Goal: Communication & Community: Answer question/provide support

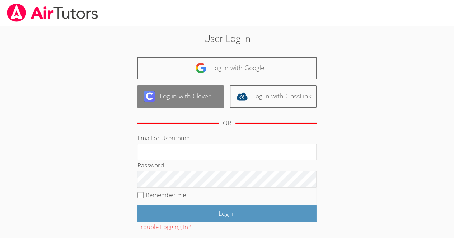
click at [189, 96] on link "Log in with Clever" at bounding box center [180, 96] width 87 height 23
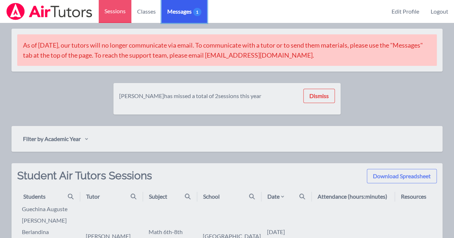
click at [177, 13] on span "Messages 1" at bounding box center [184, 11] width 34 height 9
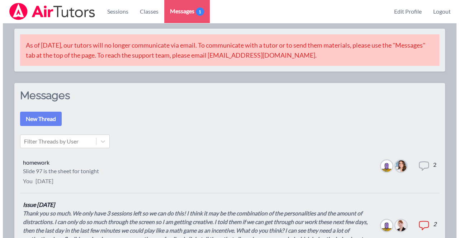
scroll to position [36, 0]
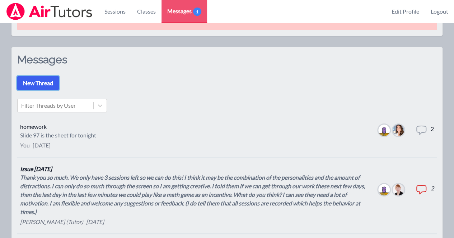
click at [44, 79] on button "New Thread" at bounding box center [38, 83] width 42 height 14
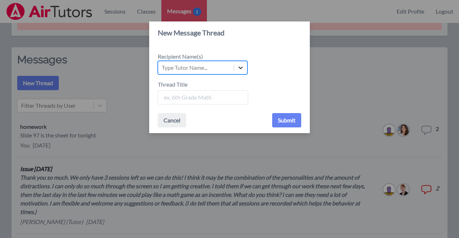
click at [243, 66] on div at bounding box center [240, 67] width 13 height 13
click at [162, 66] on input "Recipient Name(s) Select is focused ,type to refine list, press Down to open th…" at bounding box center [162, 67] width 1 height 9
click at [234, 67] on div at bounding box center [240, 67] width 13 height 13
click at [162, 67] on input "Recipient Name(s) Select is focused ,type to refine list, press Down to open th…" at bounding box center [162, 67] width 1 height 9
drag, startPoint x: 282, startPoint y: 73, endPoint x: 251, endPoint y: 72, distance: 31.2
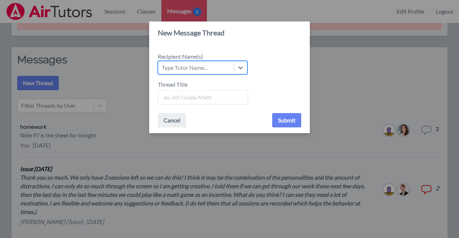
click at [281, 74] on div "Select is focused ,type to refine list, press Down to open the menu, press left…" at bounding box center [229, 68] width 143 height 14
click at [162, 72] on input "Recipient Name(s) Select is focused ,type to refine list, press Down to open th…" at bounding box center [162, 67] width 1 height 9
click at [185, 66] on div "Type Tutor Name..." at bounding box center [185, 67] width 46 height 9
click at [162, 66] on input "Recipient Name(s) Select is focused ,type to refine list, press Down to open th…" at bounding box center [162, 67] width 1 height 9
drag, startPoint x: 409, startPoint y: 70, endPoint x: 192, endPoint y: 27, distance: 221.8
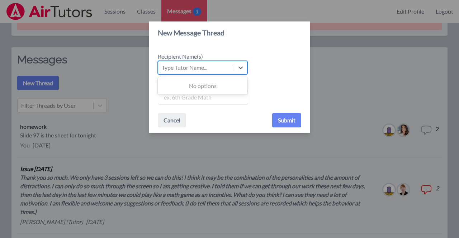
click at [405, 68] on div "New Message Thread Recipient Name(s) Use Up and Down to choose options, press E…" at bounding box center [229, 119] width 459 height 238
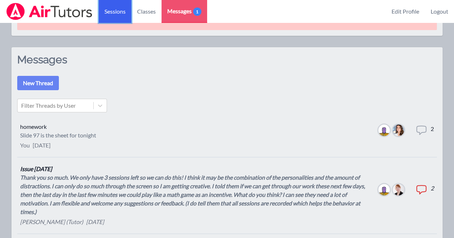
click at [116, 14] on link "Sessions" at bounding box center [115, 11] width 33 height 23
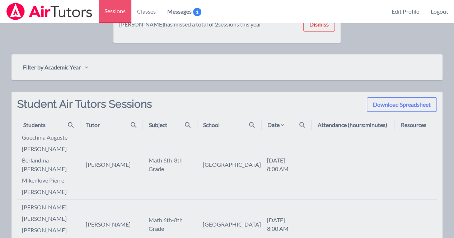
scroll to position [108, 0]
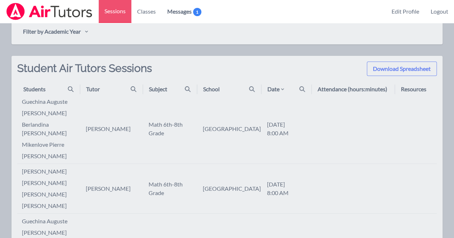
click at [121, 128] on td "[PERSON_NAME]" at bounding box center [111, 129] width 63 height 70
click at [122, 128] on td "[PERSON_NAME]" at bounding box center [111, 129] width 63 height 70
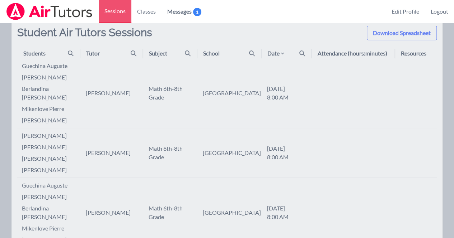
scroll to position [179, 0]
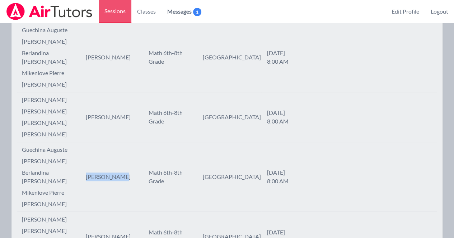
drag, startPoint x: 105, startPoint y: 169, endPoint x: 84, endPoint y: 168, distance: 20.8
click at [84, 168] on td "[PERSON_NAME]" at bounding box center [111, 177] width 63 height 70
copy td "[PERSON_NAME]"
click at [146, 24] on td "Math 6th-8th Grade" at bounding box center [170, 58] width 54 height 70
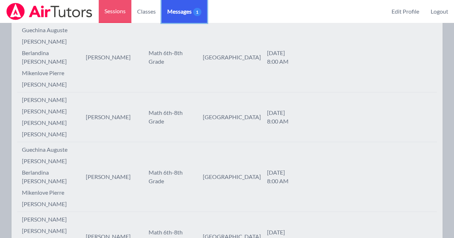
click at [169, 13] on span "Messages 1" at bounding box center [184, 11] width 34 height 9
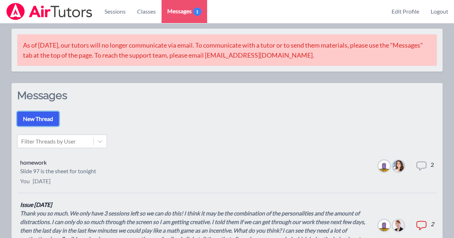
click at [32, 116] on button "New Thread" at bounding box center [38, 119] width 42 height 14
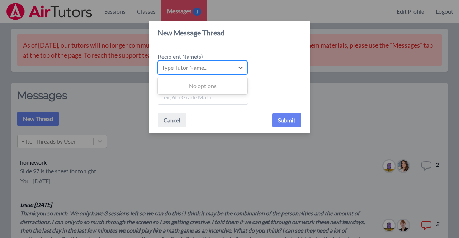
click at [203, 63] on div "Type Tutor Name..." at bounding box center [185, 67] width 46 height 9
click at [162, 63] on input "Recipient Name(s) Use Up and Down to choose options, press Enter to select the …" at bounding box center [162, 67] width 1 height 9
click at [203, 63] on div "Type Tutor Name..." at bounding box center [185, 67] width 46 height 9
click at [162, 63] on input "Recipient Name(s) Select is focused ,type to refine list, press Down to open th…" at bounding box center [162, 67] width 1 height 9
type input "[PERSON_NAME]"
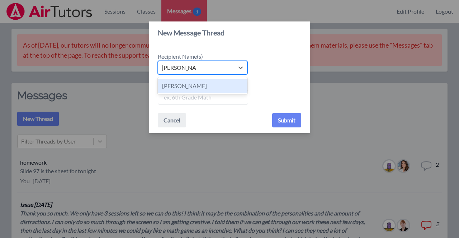
click at [191, 83] on div "[PERSON_NAME]" at bounding box center [203, 86] width 90 height 14
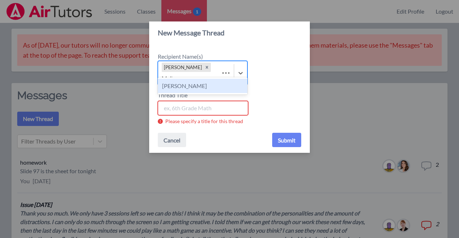
type input "Melis"
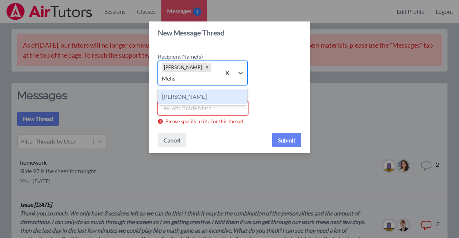
click at [196, 93] on div "[PERSON_NAME]" at bounding box center [203, 97] width 90 height 14
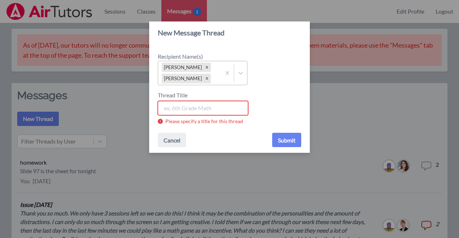
click at [204, 110] on input "Thread Title" at bounding box center [203, 108] width 90 height 14
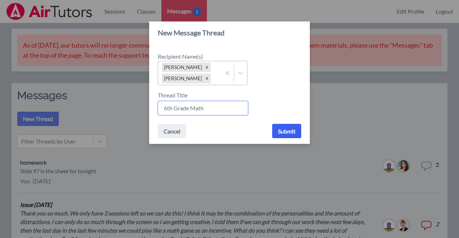
type input "6th Grade Math"
click at [286, 132] on button "Submit" at bounding box center [286, 131] width 29 height 14
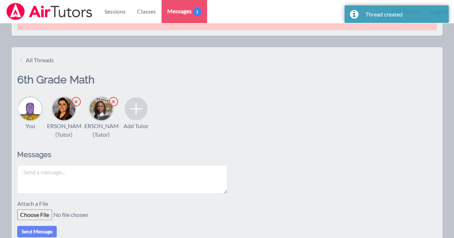
scroll to position [72, 0]
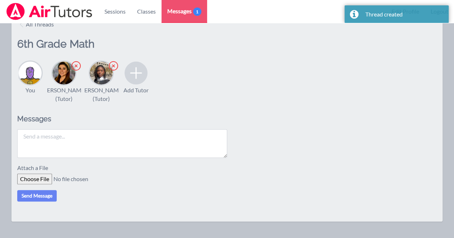
click at [85, 153] on textarea at bounding box center [122, 143] width 210 height 29
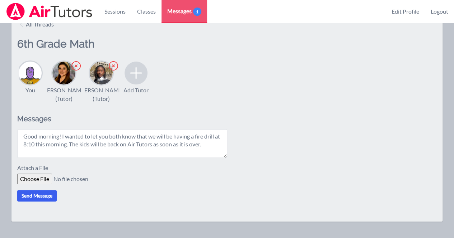
type textarea "Good morning! I wanted to let you both know that we will be having a fire drill…"
click at [38, 202] on button "Send Message" at bounding box center [36, 195] width 39 height 11
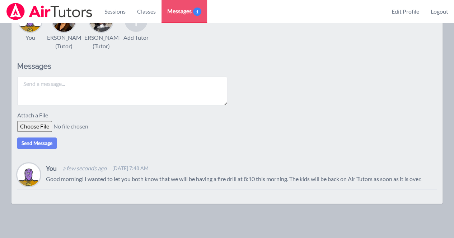
scroll to position [61, 0]
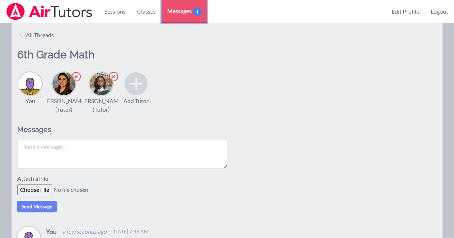
click at [189, 11] on span "Messages 1" at bounding box center [184, 11] width 34 height 9
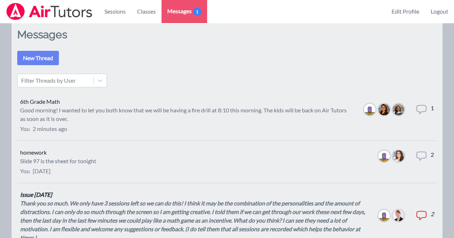
scroll to position [133, 0]
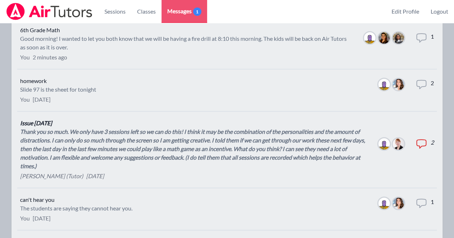
click at [204, 136] on div "Thank you so much. We only have 3 sessions left so we can do this! I think it m…" at bounding box center [193, 149] width 346 height 43
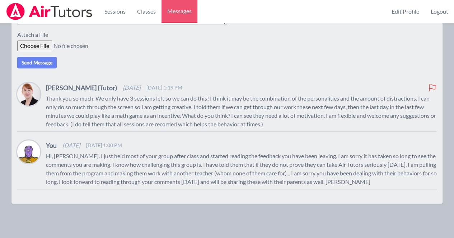
scroll to position [106, 0]
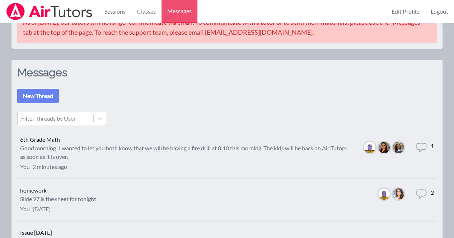
scroll to position [106, 0]
